Goal: Task Accomplishment & Management: Use online tool/utility

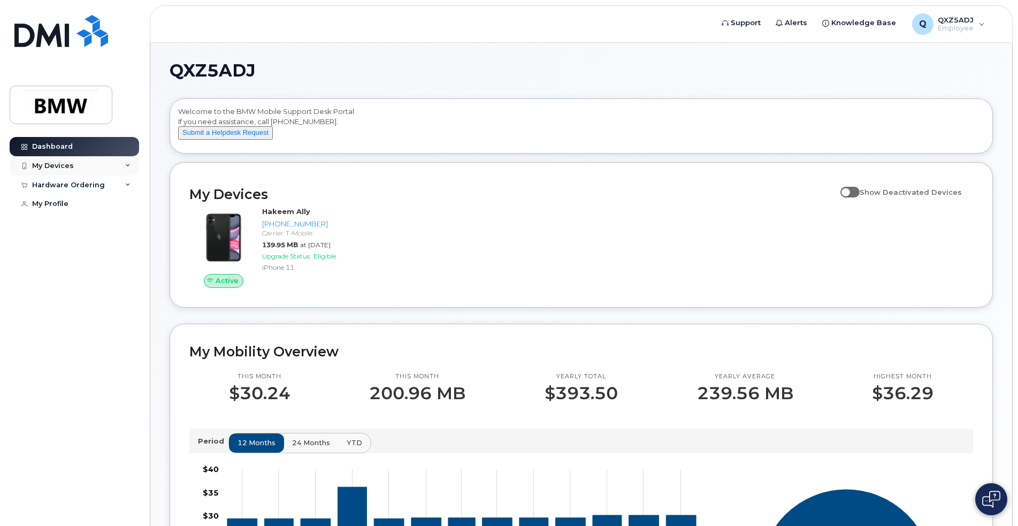
click at [60, 167] on div "My Devices" at bounding box center [53, 166] width 42 height 9
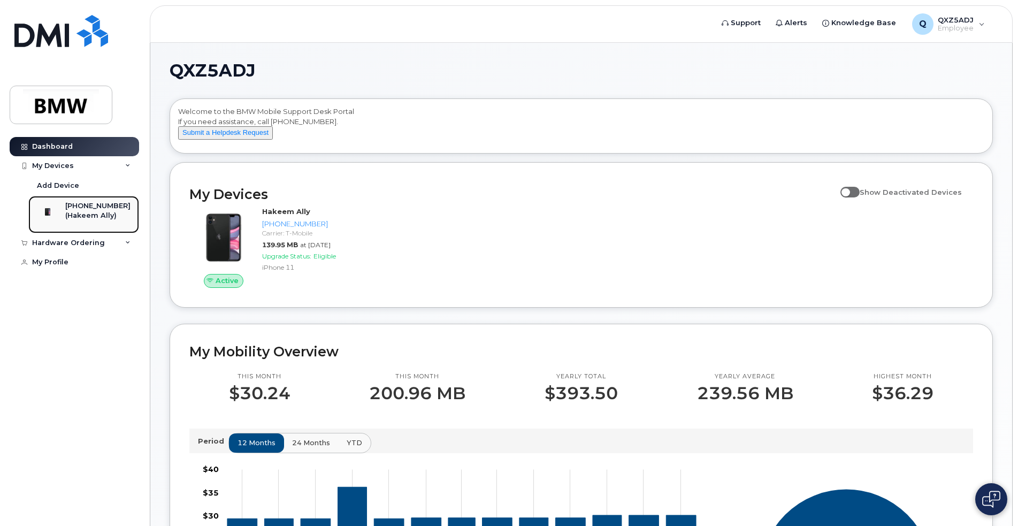
click at [99, 217] on div "(Hakeem Ally)" at bounding box center [97, 216] width 65 height 10
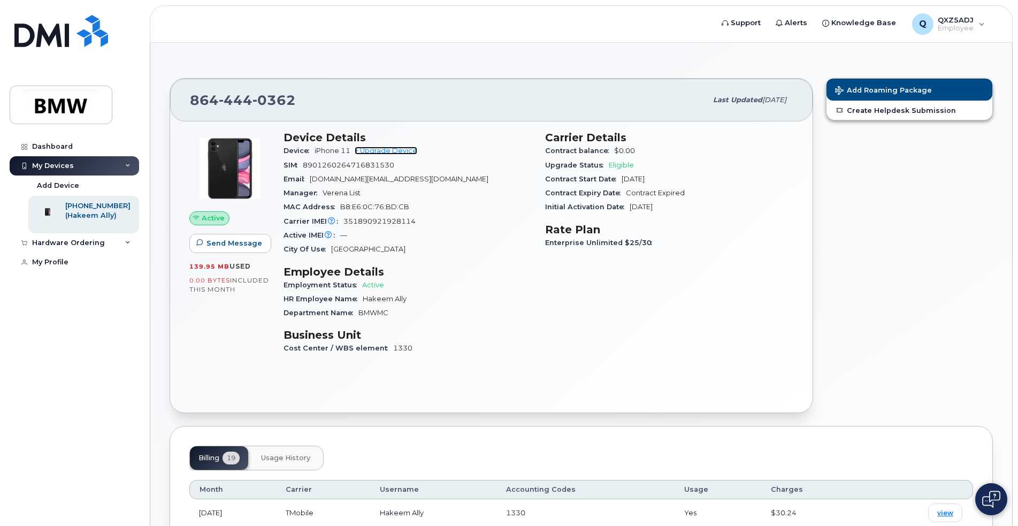
click at [408, 151] on link "+ Upgrade Device" at bounding box center [386, 151] width 63 height 8
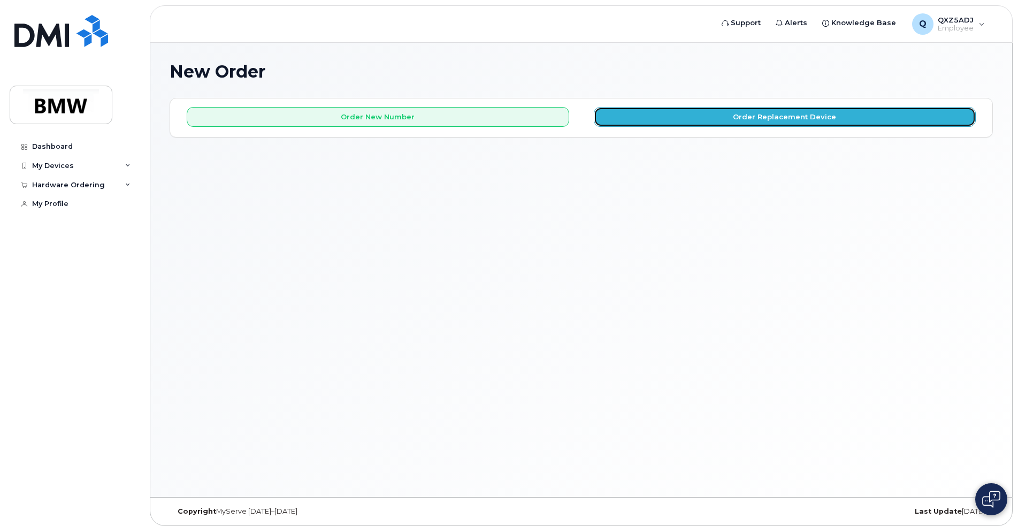
click at [728, 112] on button "Order Replacement Device" at bounding box center [785, 117] width 382 height 20
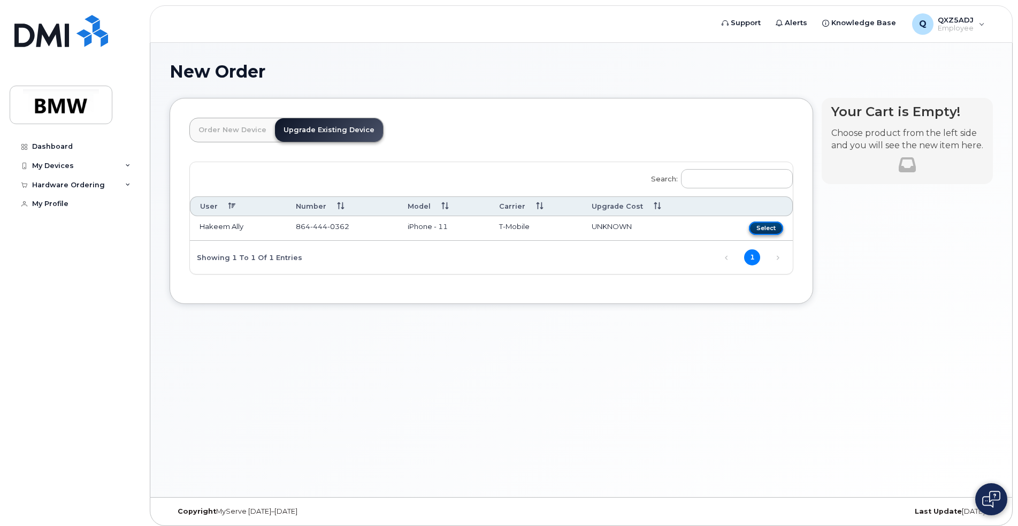
click at [773, 229] on button "Select" at bounding box center [766, 227] width 34 height 13
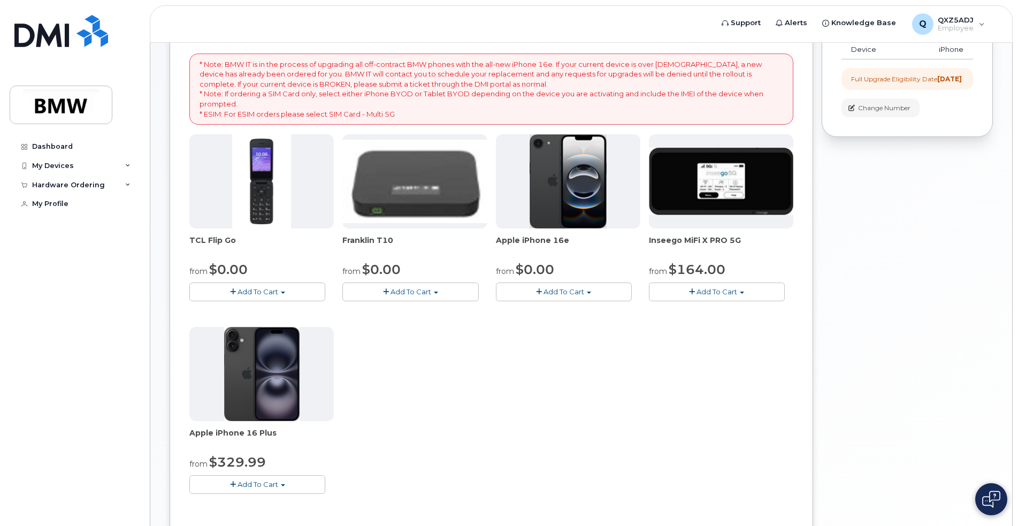
scroll to position [160, 0]
